Goal: Task Accomplishment & Management: Use online tool/utility

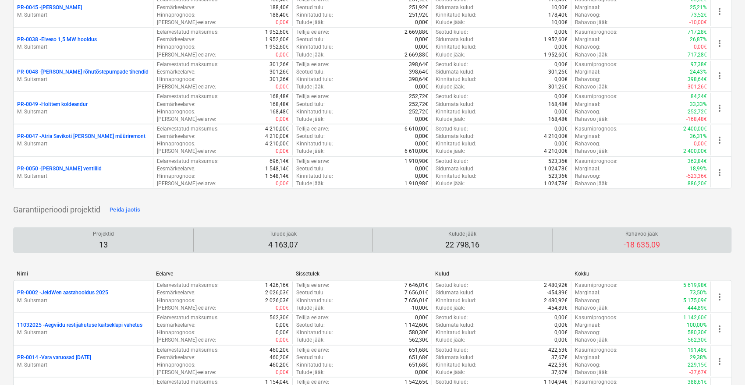
scroll to position [389, 0]
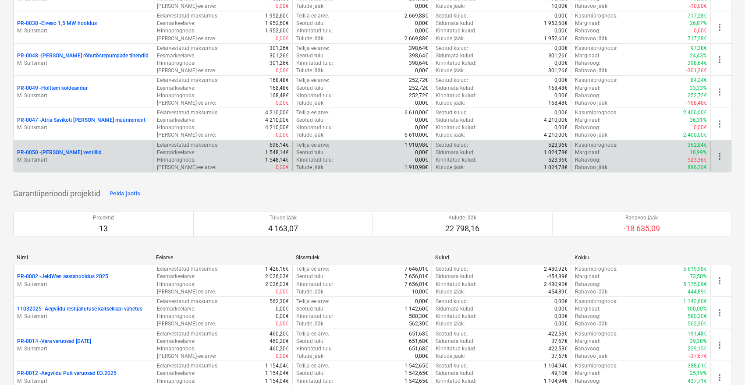
click at [64, 149] on p "PR-0050 - [PERSON_NAME] ventiilid" at bounding box center [59, 152] width 85 height 7
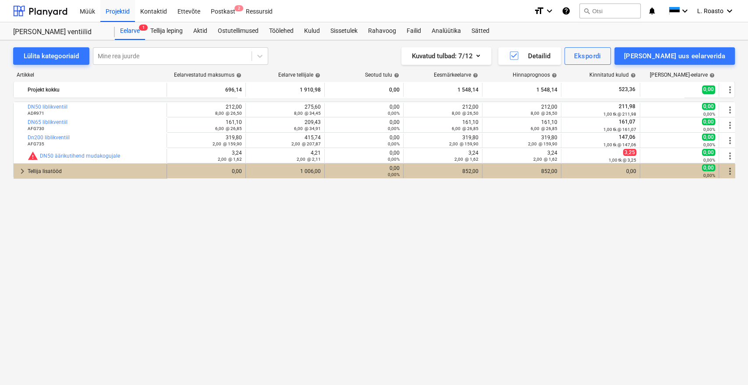
click at [145, 170] on div "Tellija lisatööd" at bounding box center [95, 171] width 135 height 14
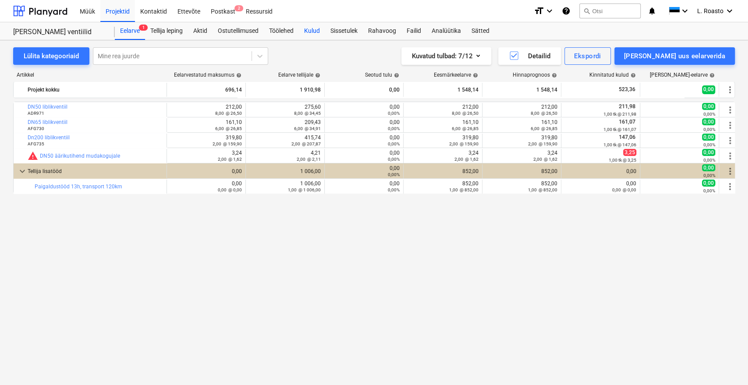
click at [314, 28] on div "Kulud" at bounding box center [312, 31] width 26 height 18
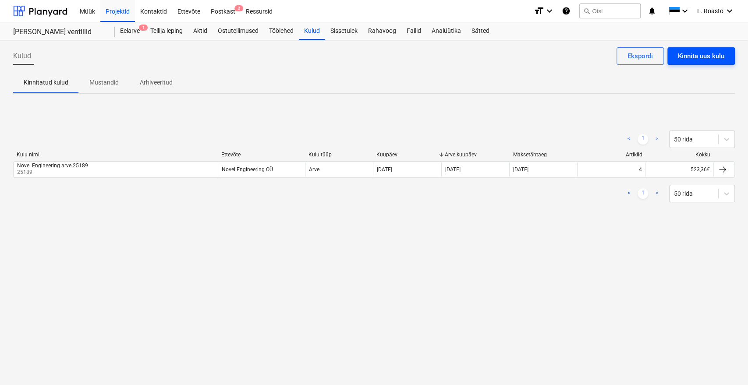
click at [704, 55] on div "Kinnita uus kulu" at bounding box center [701, 55] width 46 height 11
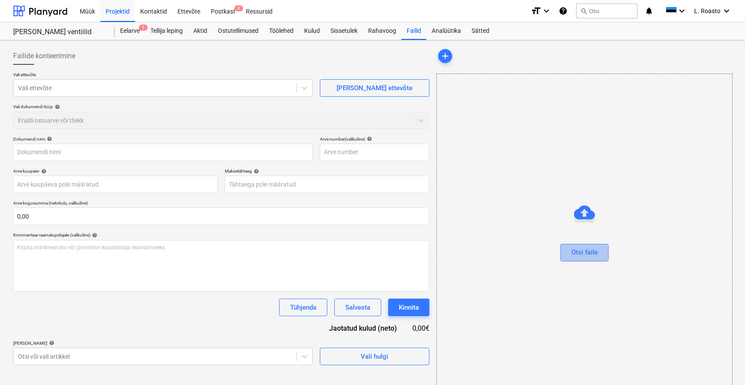
click at [596, 251] on div "Otsi faile" at bounding box center [584, 252] width 26 height 11
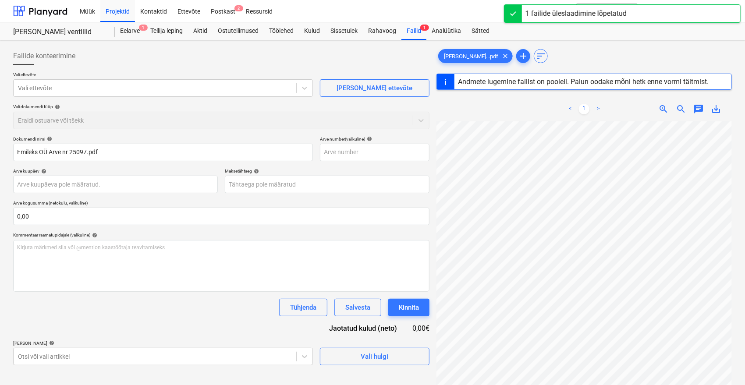
scroll to position [24, 35]
click at [119, 86] on div at bounding box center [155, 88] width 274 height 9
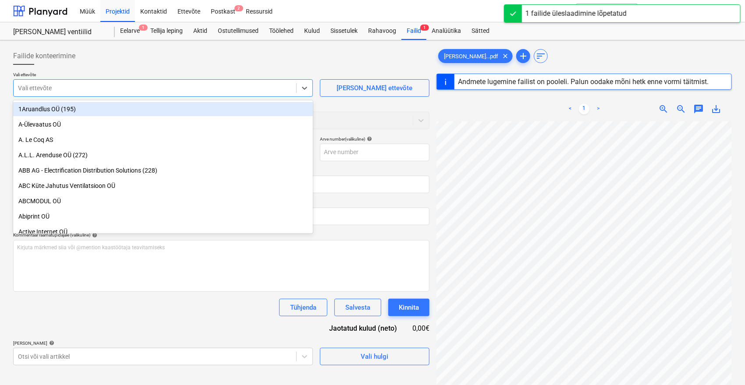
type input "25097"
type input "[DATE]"
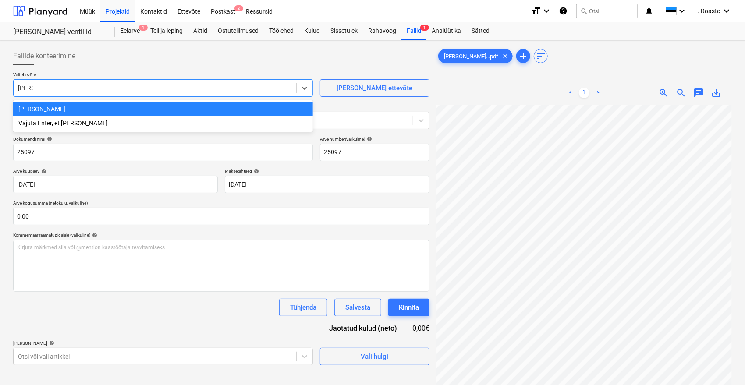
type input "emilek"
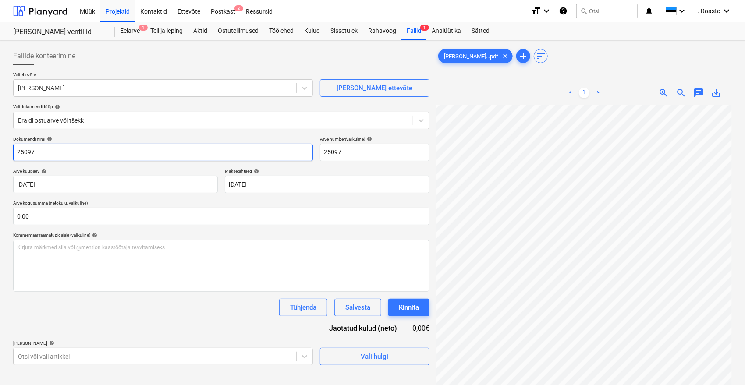
click at [14, 147] on input "25097" at bounding box center [163, 153] width 300 height 18
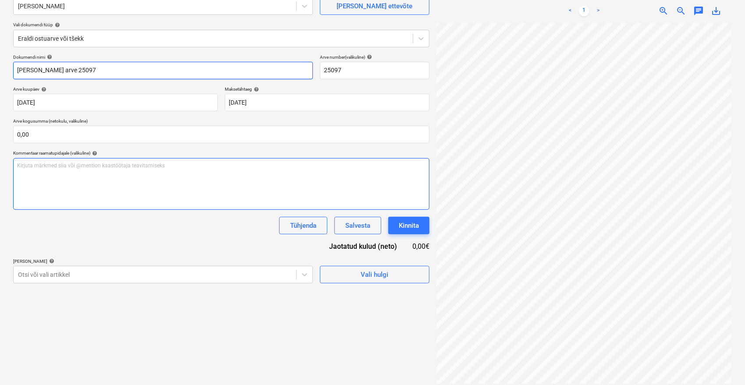
scroll to position [88, 0]
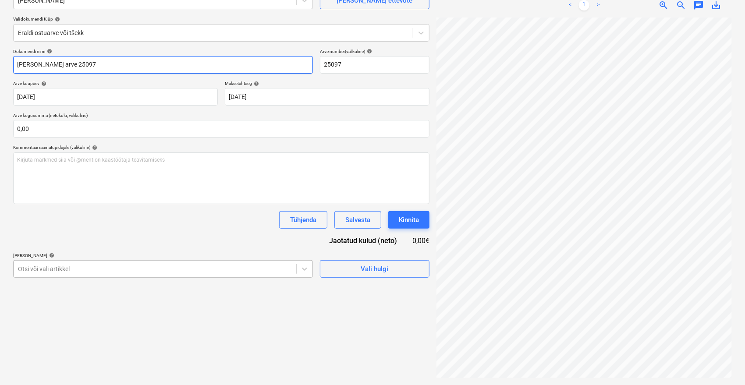
type input "[PERSON_NAME] arve 25097"
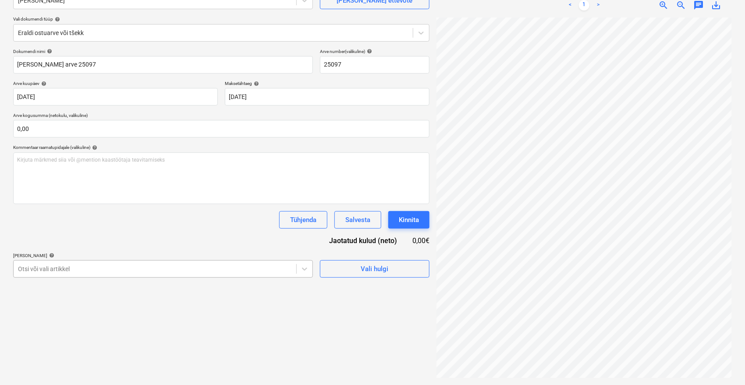
click at [157, 269] on body "Müük Projektid Kontaktid Ettevõte Postkast 2 Ressursid format_size keyboard_arr…" at bounding box center [372, 104] width 745 height 385
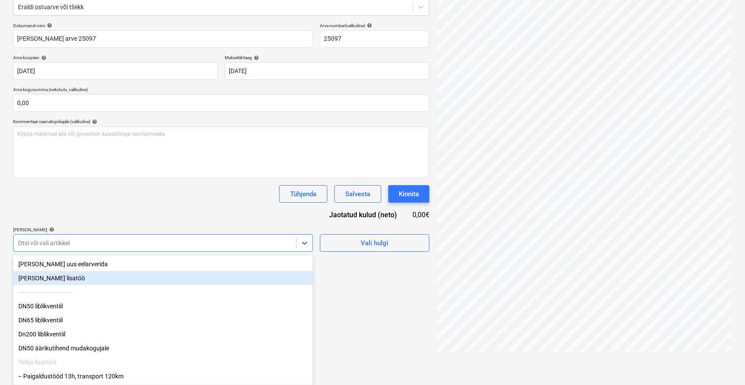
scroll to position [1, 0]
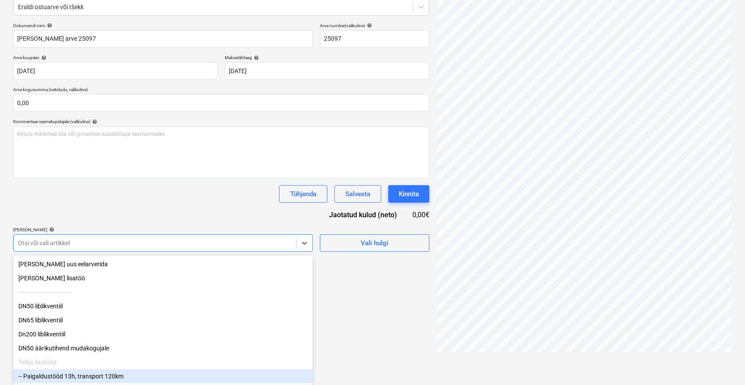
click at [96, 378] on div "-- Paigaldustööd 13h, transport 120km" at bounding box center [163, 376] width 300 height 14
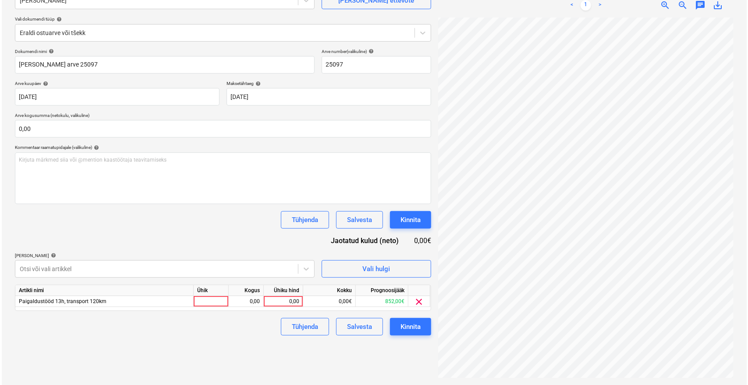
scroll to position [88, 0]
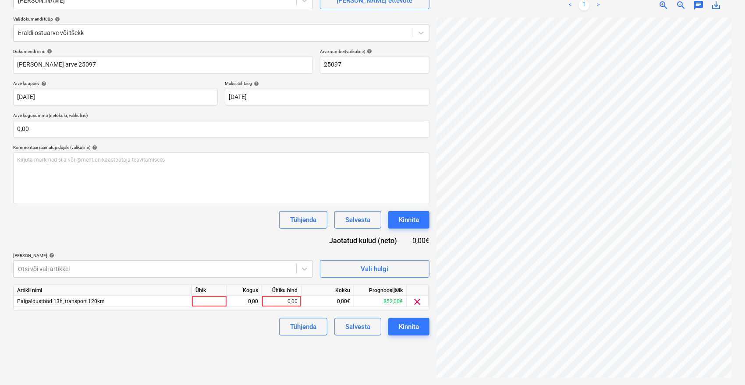
click at [156, 240] on div "Dokumendi nimi help [PERSON_NAME] arve 25097 Arve number (valikuline) help 2509…" at bounding box center [221, 192] width 416 height 287
click at [290, 301] on div "0,00" at bounding box center [281, 301] width 32 height 11
type input "852"
click at [261, 350] on div "Failide konteerimine Vali ettevõte Emileks OÜ [PERSON_NAME] uus ettevõte Vali d…" at bounding box center [221, 168] width 423 height 425
click at [415, 320] on button "Kinnita" at bounding box center [408, 327] width 41 height 18
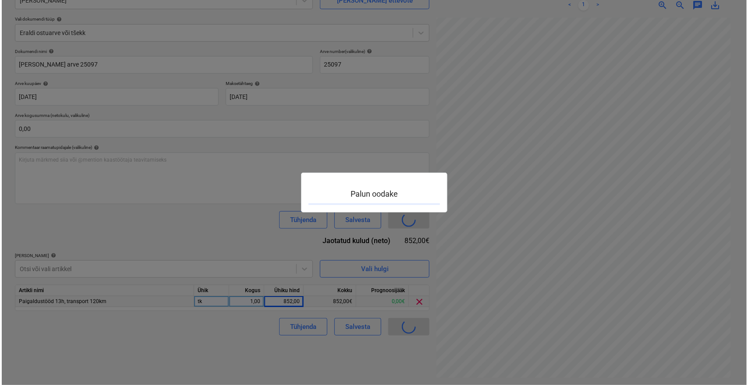
scroll to position [24, 35]
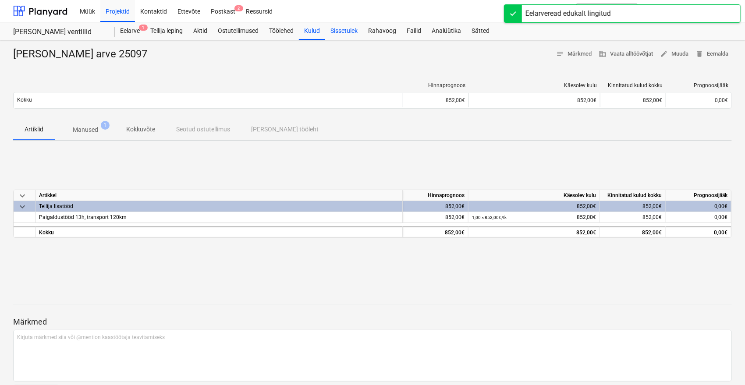
click at [347, 28] on div "Sissetulek" at bounding box center [344, 31] width 38 height 18
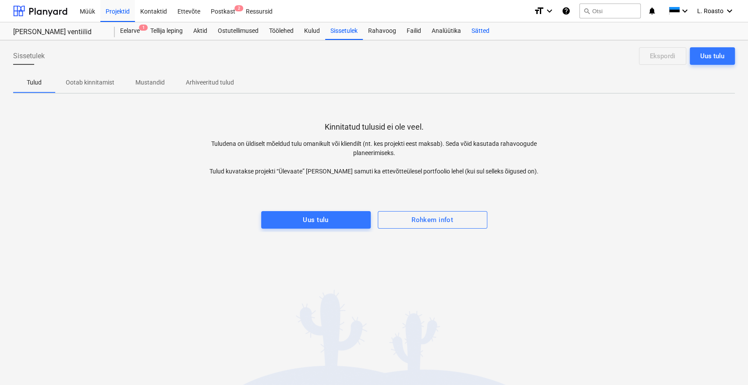
click at [484, 30] on div "Sätted" at bounding box center [480, 31] width 28 height 18
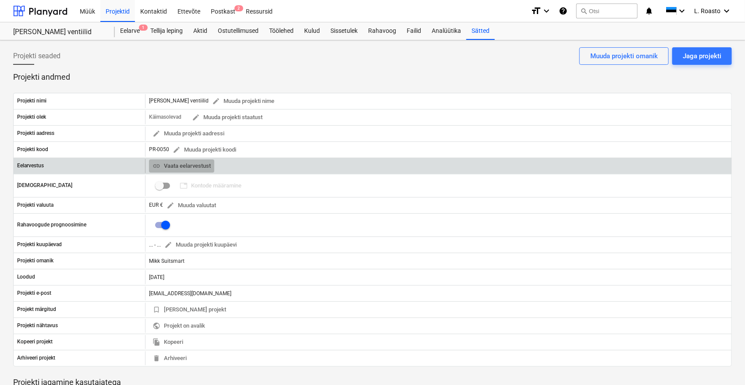
click at [179, 162] on span "link Vaata eelarvestust" at bounding box center [181, 166] width 58 height 10
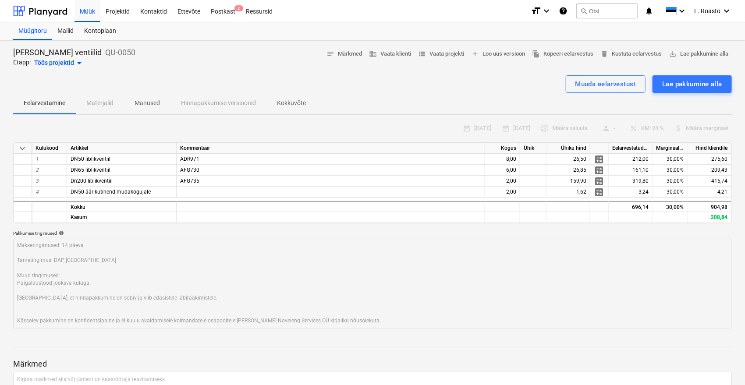
click at [301, 101] on p "Kokkuvõte" at bounding box center [291, 103] width 29 height 9
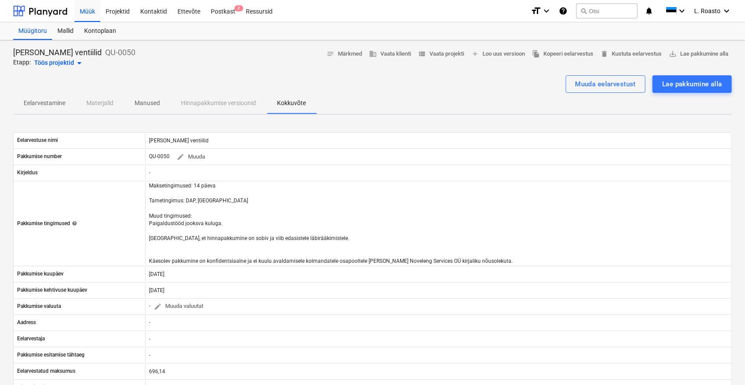
click at [50, 101] on p "Eelarvestamine" at bounding box center [45, 103] width 42 height 9
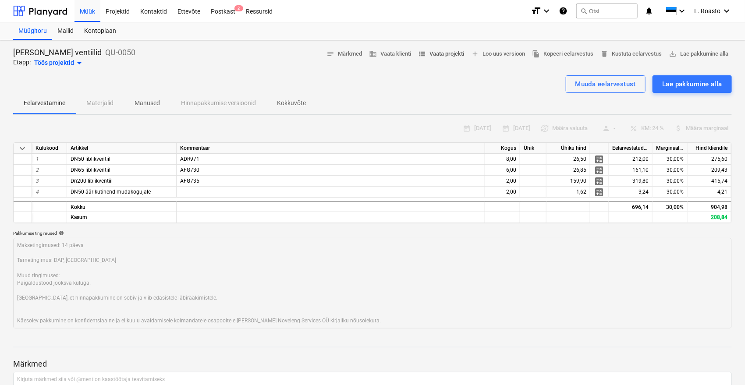
click at [456, 50] on span "view_list Vaata projekti" at bounding box center [441, 54] width 46 height 10
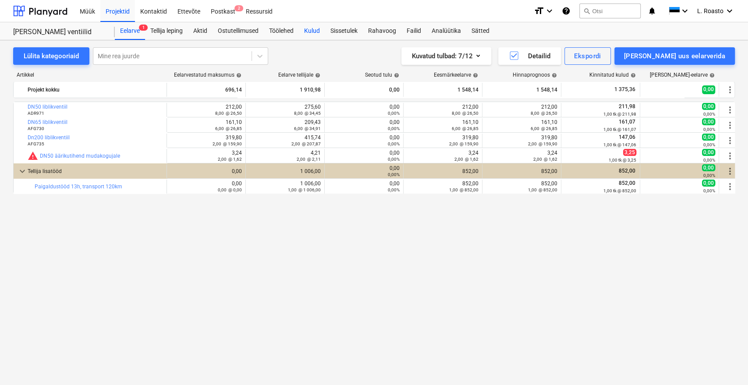
click at [319, 29] on div "Kulud" at bounding box center [312, 31] width 26 height 18
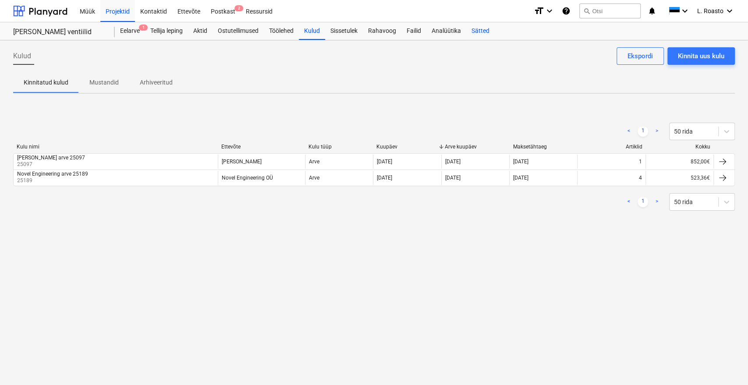
click at [478, 27] on div "Sätted" at bounding box center [480, 31] width 28 height 18
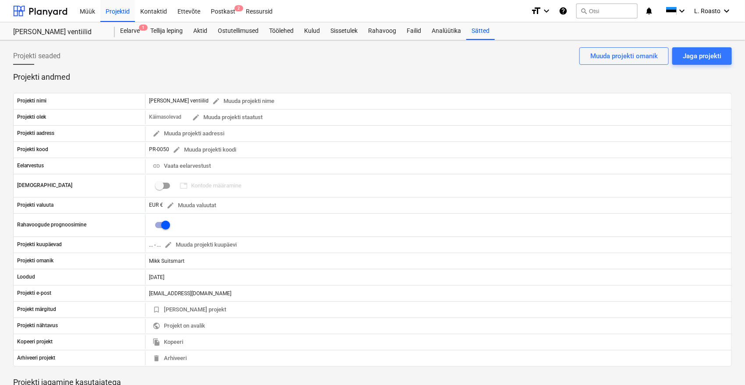
click at [188, 62] on div "Projekti seaded Jaga projekti Muuda projekti omanik" at bounding box center [372, 59] width 718 height 25
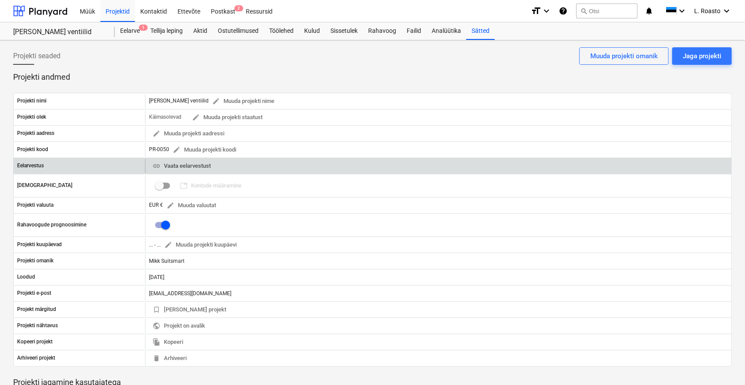
click at [196, 166] on span "link Vaata eelarvestust" at bounding box center [181, 166] width 58 height 10
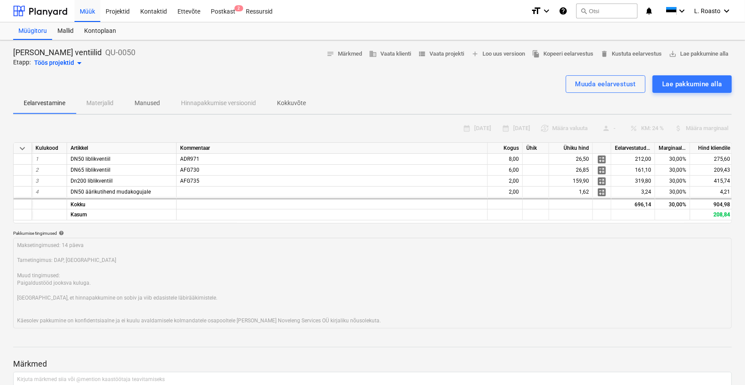
click at [301, 115] on div "[PERSON_NAME] ventiilid QU-0050 Etapp: Töös projektid arrow_drop_down notes Mär…" at bounding box center [372, 249] width 745 height 418
click at [297, 100] on p "Kokkuvõte" at bounding box center [291, 103] width 29 height 9
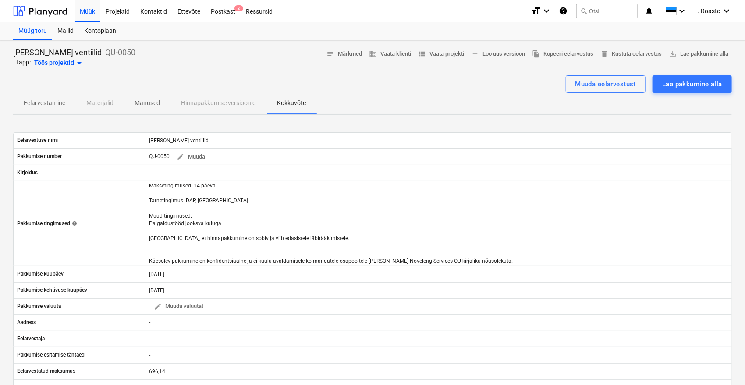
click at [33, 100] on p "Eelarvestamine" at bounding box center [45, 103] width 42 height 9
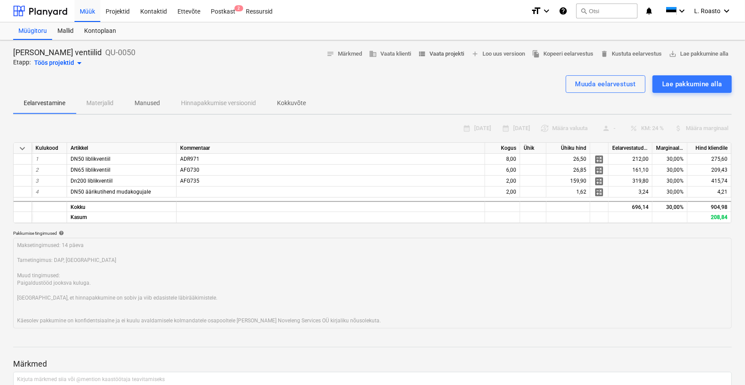
click at [452, 56] on span "view_list Vaata projekti" at bounding box center [441, 54] width 46 height 10
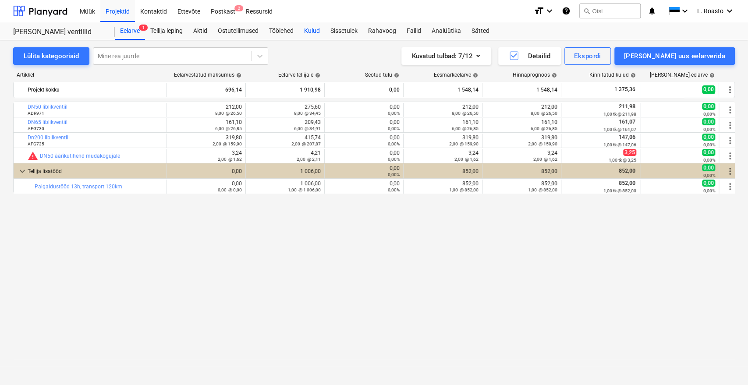
click at [308, 28] on div "Kulud" at bounding box center [312, 31] width 26 height 18
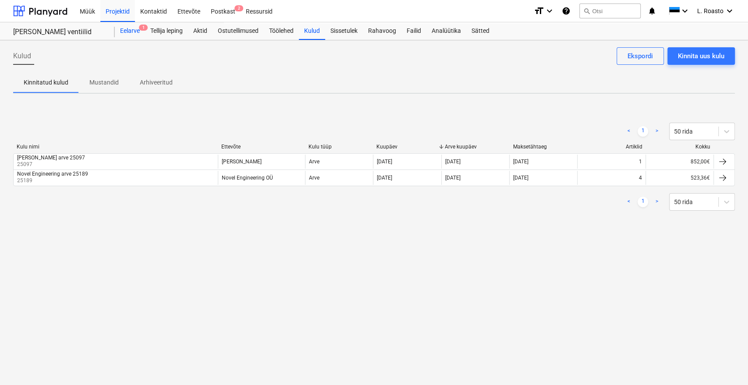
click at [142, 31] on div "Eelarve 1" at bounding box center [130, 31] width 30 height 18
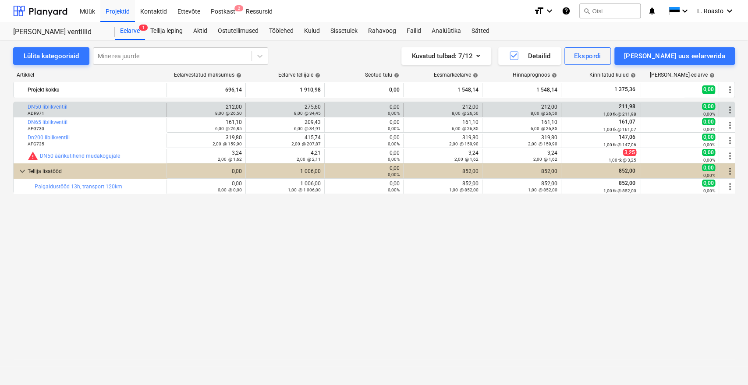
drag, startPoint x: 58, startPoint y: 104, endPoint x: 23, endPoint y: 106, distance: 35.1
click at [23, 106] on div "bar_chart DN50 liblikventiil ADR971" at bounding box center [90, 110] width 153 height 14
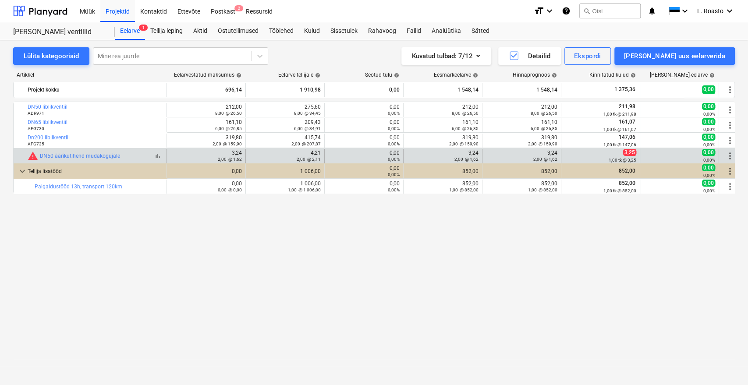
copy div "bar_chart DN50 liblikventiil"
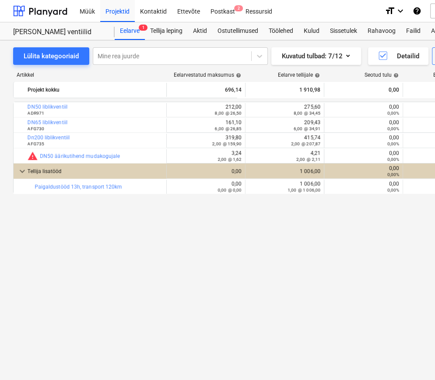
drag, startPoint x: 56, startPoint y: 106, endPoint x: 4, endPoint y: 105, distance: 52.6
click at [4, 105] on div "Lülita kategooriaid Mine rea juurde Kuvatud tulbad : 7/12 Detailid Ekspordi [PE…" at bounding box center [299, 200] width 599 height 321
copy div "bar_chart DN50 liblikventiil"
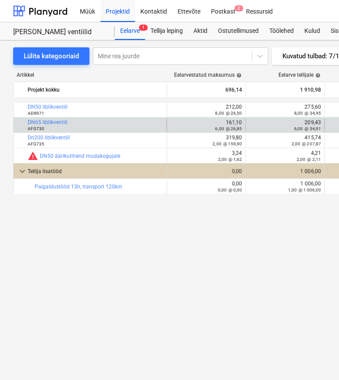
drag, startPoint x: 73, startPoint y: 123, endPoint x: 30, endPoint y: 118, distance: 43.2
drag, startPoint x: 22, startPoint y: 121, endPoint x: 68, endPoint y: 119, distance: 46.5
click at [68, 119] on div "bar_chart DN65 liblikventiil AFG730" at bounding box center [90, 125] width 153 height 14
copy div "bar_chart DN65 liblikventiil"
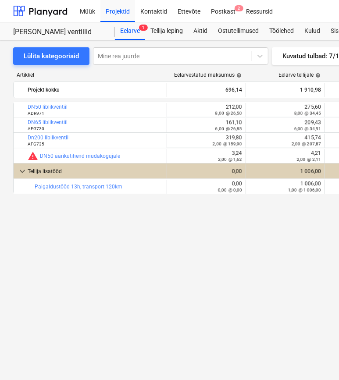
click at [212, 249] on div "bar_chart DN50 liblikventiil ADR971 edit 212,00 8,00 @ 26,50 edit 275,60 8,00 @…" at bounding box center [299, 223] width 573 height 242
click at [191, 267] on div "bar_chart DN50 liblikventiil ADR971 edit 212,00 8,00 @ 26,50 edit 275,60 8,00 @…" at bounding box center [299, 223] width 573 height 242
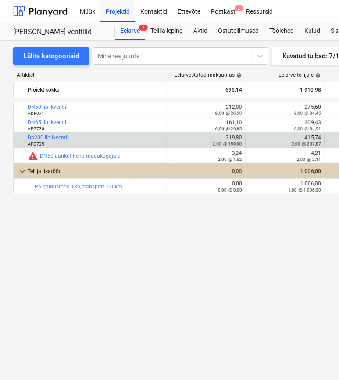
drag, startPoint x: 52, startPoint y: 137, endPoint x: 23, endPoint y: 134, distance: 29.0
click at [23, 134] on div "bar_chart Dn200 liblikventiil AFG735" at bounding box center [90, 141] width 153 height 14
copy div "bar_chart Dn200 liblikventiil"
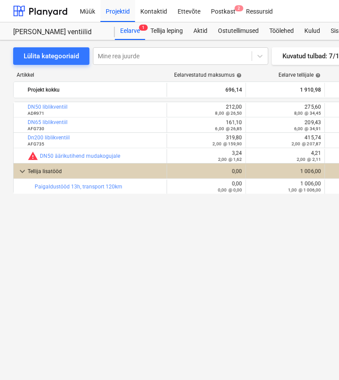
click at [127, 269] on div "bar_chart DN50 liblikventiil ADR971 edit 212,00 8,00 @ 26,50 edit 275,60 8,00 @…" at bounding box center [299, 223] width 573 height 242
drag, startPoint x: 219, startPoint y: 287, endPoint x: 237, endPoint y: 287, distance: 18.8
click at [219, 287] on div "bar_chart DN50 liblikventiil ADR971 edit 212,00 8,00 @ 26,50 edit 275,60 8,00 @…" at bounding box center [299, 223] width 573 height 242
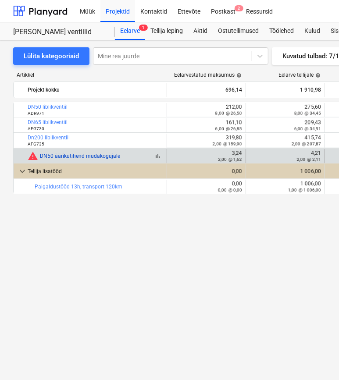
drag, startPoint x: 125, startPoint y: 154, endPoint x: 40, endPoint y: 154, distance: 85.0
click at [40, 154] on div "bar_chart warning DN50 äärikutihend mudakogujale" at bounding box center [95, 156] width 135 height 11
copy link "DN50 äärikutihend mudakogujale"
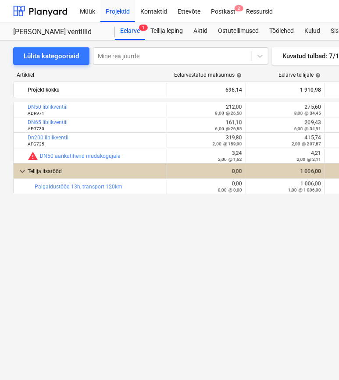
click at [253, 262] on div "bar_chart DN50 liblikventiil ADR971 edit 212,00 8,00 @ 26,50 edit 275,60 8,00 @…" at bounding box center [299, 223] width 573 height 242
click at [116, 220] on div "bar_chart DN50 liblikventiil ADR971 edit 212,00 8,00 @ 26,50 edit 275,60 8,00 @…" at bounding box center [299, 223] width 573 height 242
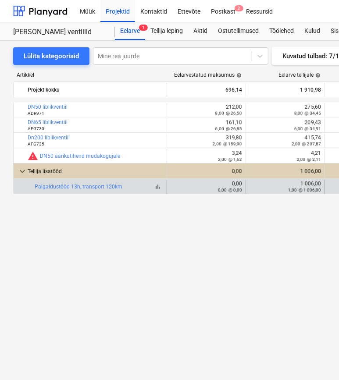
drag, startPoint x: 24, startPoint y: 184, endPoint x: 127, endPoint y: 188, distance: 103.4
click at [127, 188] on div "bar_chart Paigaldustööd 13h, transport 120km" at bounding box center [90, 187] width 153 height 14
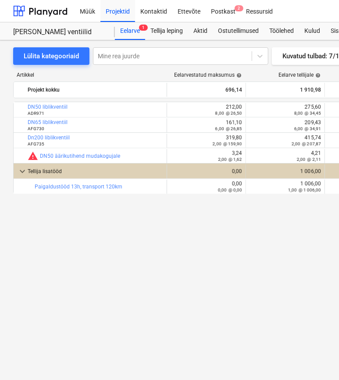
copy div "bar_chart Paigaldustööd 13h, transport 120km"
click at [184, 241] on div "bar_chart DN50 liblikventiil ADR971 edit 212,00 8,00 @ 26,50 edit 275,60 8,00 @…" at bounding box center [299, 223] width 573 height 242
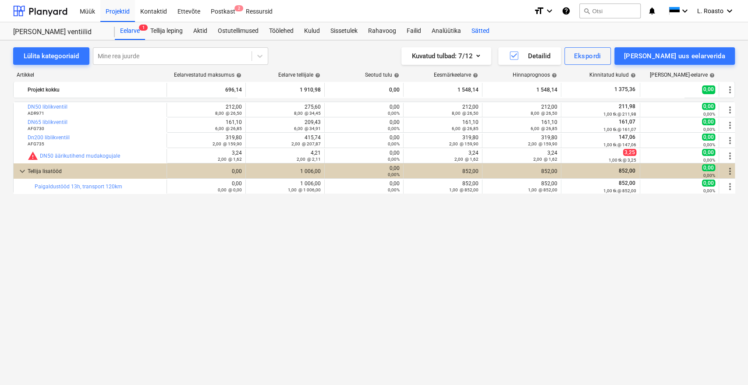
click at [495, 29] on div "Sätted" at bounding box center [480, 31] width 28 height 18
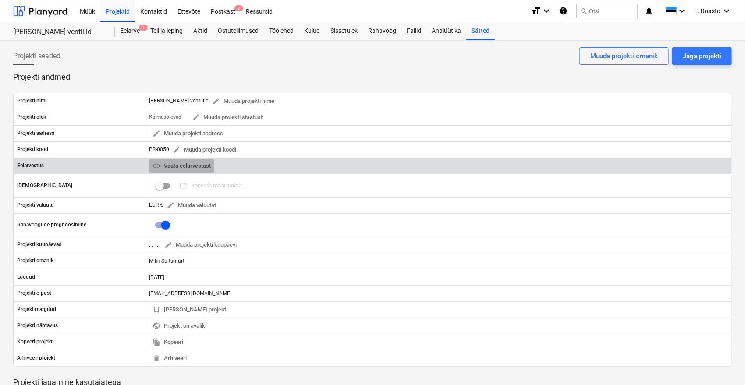
click at [188, 166] on span "link Vaata eelarvestust" at bounding box center [181, 166] width 58 height 10
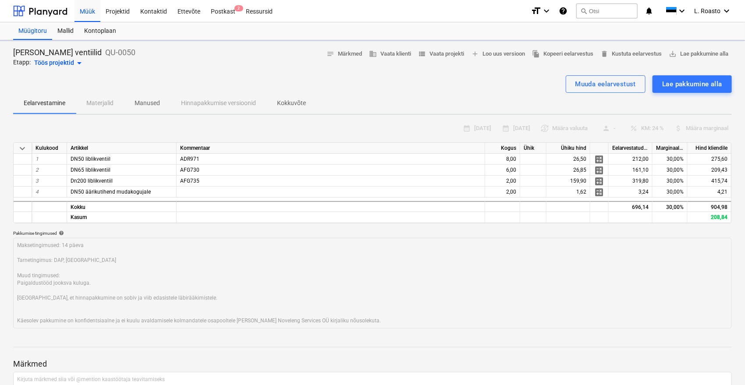
type textarea "x"
click at [291, 103] on p "Kokkuvõte" at bounding box center [291, 103] width 29 height 9
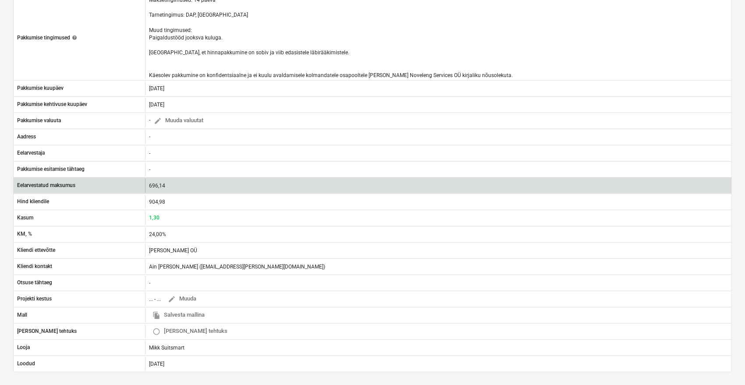
scroll to position [195, 0]
